Goal: Task Accomplishment & Management: Use online tool/utility

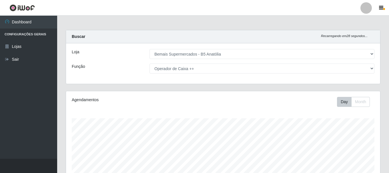
select select "405"
click at [236, 64] on div "Loja [Selecione...] Bemais Supermercados - B5 Anatólia Função [Selecione...] AS…" at bounding box center [223, 63] width 314 height 41
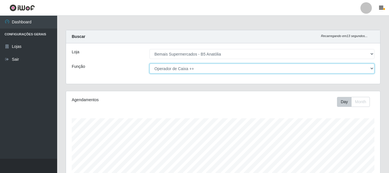
click at [236, 69] on select "[Selecione...] ASG ASG + ASG ++ Auxiliar de Estacionamento Auxiliar de Estacion…" at bounding box center [261, 69] width 225 height 10
select select "79"
click at [149, 64] on select "[Selecione...] ASG ASG + ASG ++ Auxiliar de Estacionamento Auxiliar de Estacion…" at bounding box center [261, 69] width 225 height 10
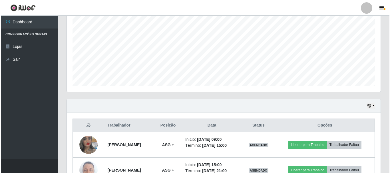
scroll to position [155, 0]
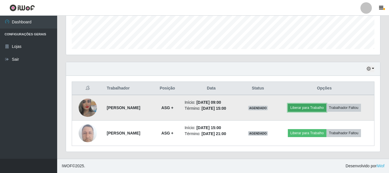
click at [309, 107] on button "Liberar para Trabalho" at bounding box center [307, 108] width 39 height 8
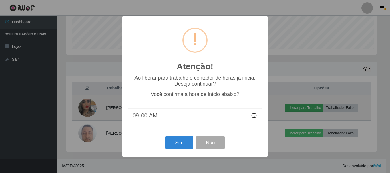
scroll to position [119, 311]
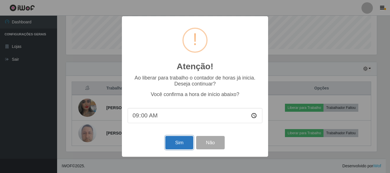
click at [182, 146] on button "Sim" at bounding box center [179, 142] width 28 height 13
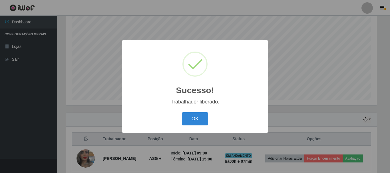
click at [184, 111] on div "OK Cancel" at bounding box center [195, 119] width 135 height 16
click at [190, 121] on button "OK" at bounding box center [195, 119] width 27 height 13
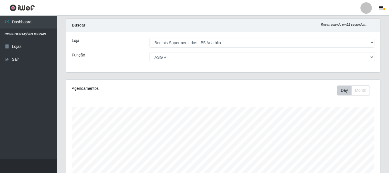
scroll to position [0, 0]
